Goal: Find contact information: Obtain details needed to contact an individual or organization

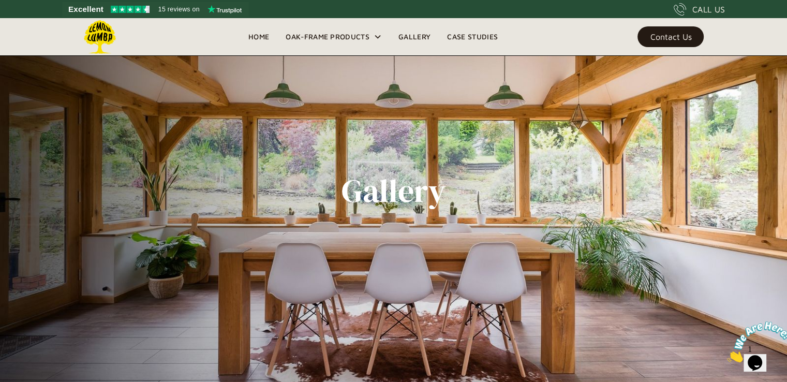
click at [105, 38] on img at bounding box center [100, 37] width 34 height 34
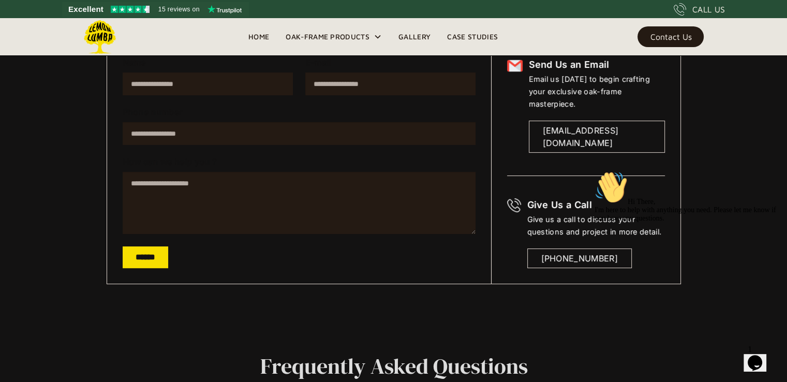
scroll to position [217, 0]
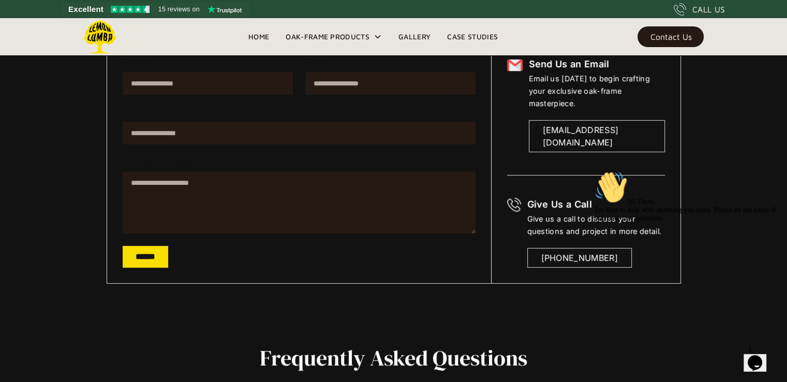
click at [575, 124] on div "[EMAIL_ADDRESS][DOMAIN_NAME]" at bounding box center [597, 136] width 108 height 25
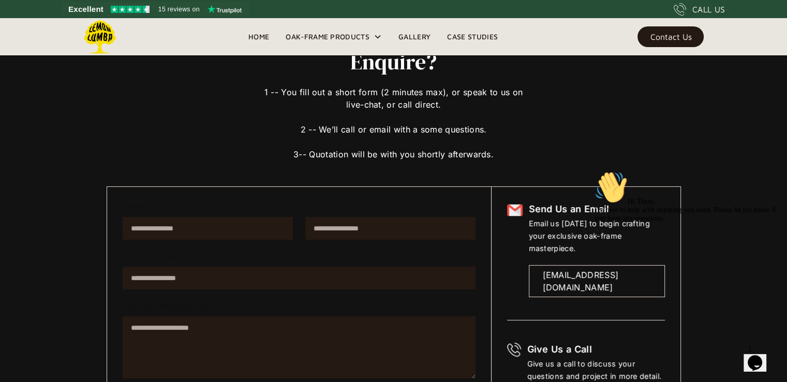
scroll to position [72, 0]
click at [770, 171] on div "Chat attention grabber" at bounding box center [688, 171] width 186 height 0
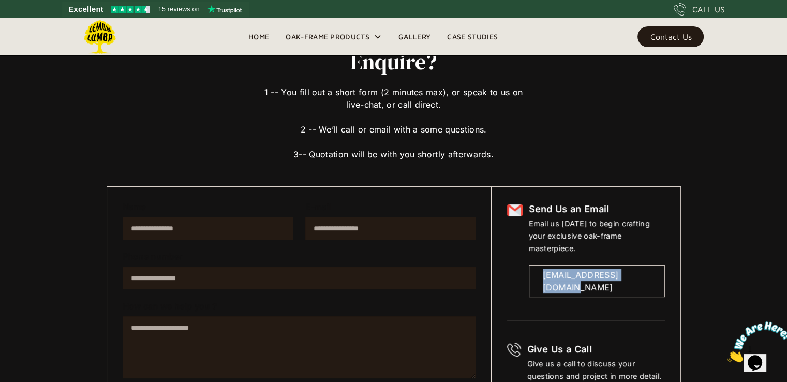
drag, startPoint x: 665, startPoint y: 252, endPoint x: 652, endPoint y: 261, distance: 15.8
click at [652, 261] on div "Send Us an Email Email us [DATE] to begin crafting your exclusive oak-frame mas…" at bounding box center [597, 249] width 136 height 95
copy div "[EMAIL_ADDRESS][DOMAIN_NAME]"
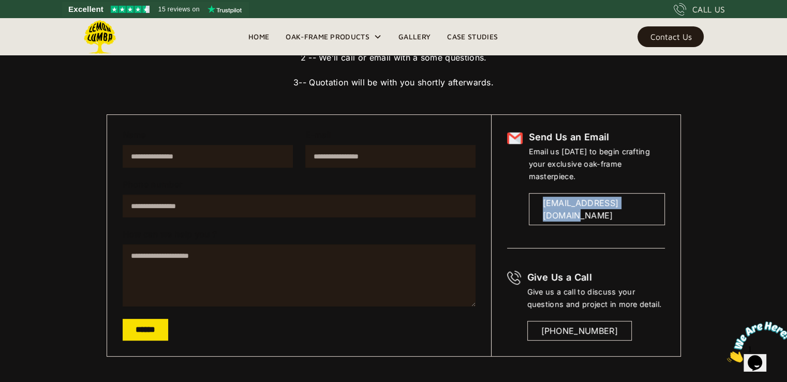
scroll to position [145, 0]
click at [594, 343] on div "Send Us an Email Email us [DATE] to begin crafting your exclusive oak-frame mas…" at bounding box center [585, 234] width 189 height 241
drag, startPoint x: 537, startPoint y: 318, endPoint x: 631, endPoint y: 331, distance: 95.7
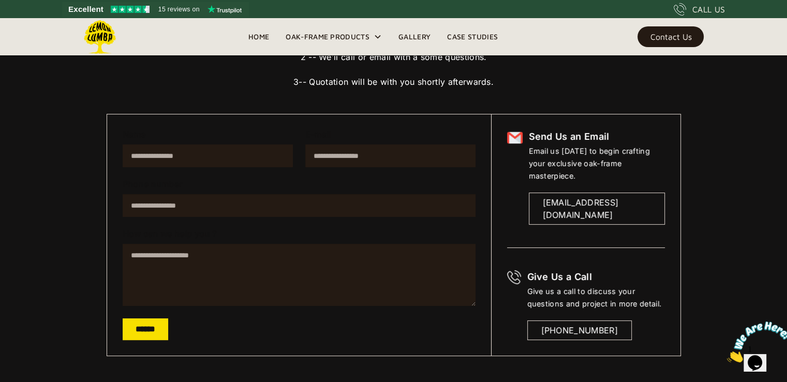
click at [631, 331] on div "Give Us a Call Give us a call to discuss your questions and project in more det…" at bounding box center [596, 305] width 138 height 70
copy div "[PHONE_NUMBER]"
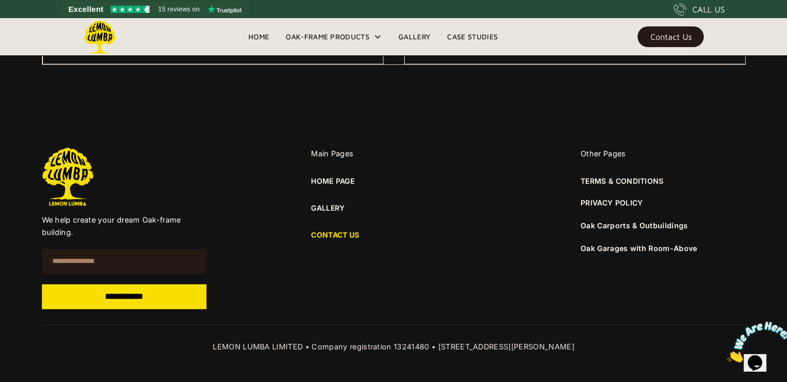
scroll to position [755, 0]
drag, startPoint x: 593, startPoint y: 344, endPoint x: 429, endPoint y: 349, distance: 163.6
click at [429, 349] on div "LEMON LUMBA LIMITED • Company registration 13241480 • [STREET_ADDRESS][PERSON_N…" at bounding box center [394, 346] width 704 height 12
copy div "[STREET_ADDRESS][PERSON_NAME]"
